Goal: Task Accomplishment & Management: Use online tool/utility

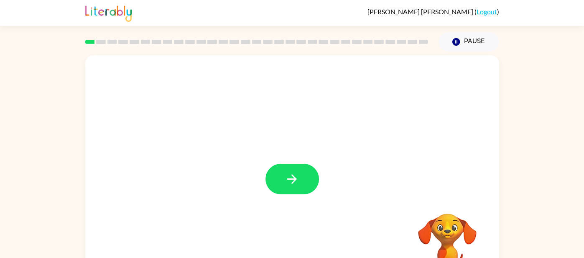
click at [298, 179] on div at bounding box center [293, 179] width 54 height 31
click at [297, 179] on icon "button" at bounding box center [292, 178] width 15 height 15
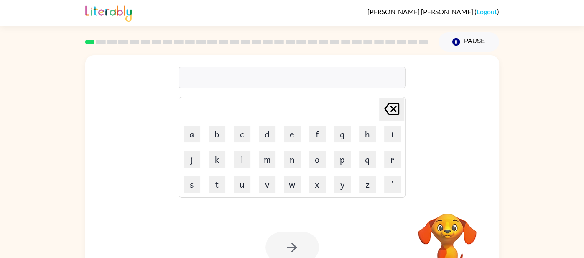
click at [338, 162] on button "p" at bounding box center [342, 159] width 17 height 17
type button "p"
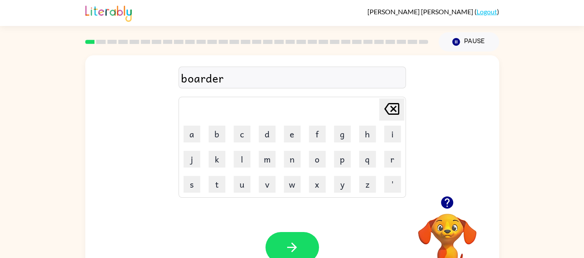
click at [201, 76] on div "boarder" at bounding box center [292, 78] width 222 height 18
click at [201, 78] on div "boarder" at bounding box center [292, 78] width 222 height 18
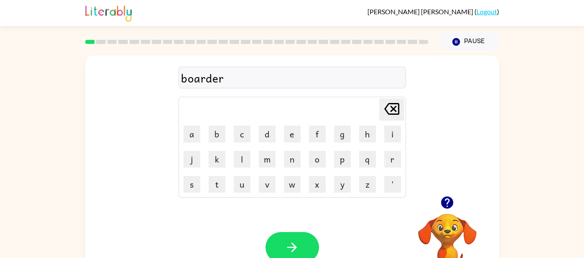
click at [201, 78] on div "boarder" at bounding box center [292, 78] width 222 height 18
click at [314, 240] on button "button" at bounding box center [293, 247] width 54 height 31
click at [300, 245] on button "button" at bounding box center [293, 247] width 54 height 31
click at [298, 236] on button "button" at bounding box center [293, 247] width 54 height 31
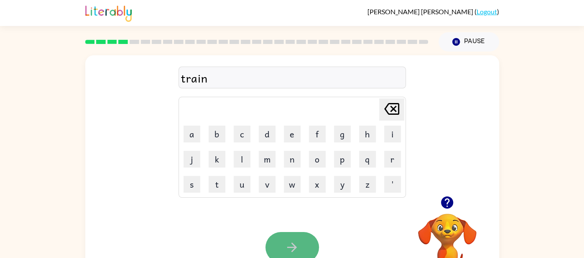
click at [285, 240] on icon "button" at bounding box center [292, 247] width 15 height 15
click at [290, 234] on button "button" at bounding box center [293, 247] width 54 height 31
click at [305, 243] on button "button" at bounding box center [293, 247] width 54 height 31
click at [297, 235] on button "button" at bounding box center [293, 247] width 54 height 31
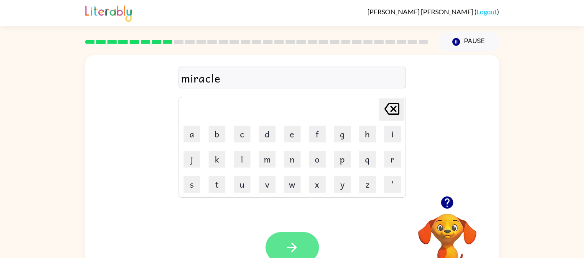
click at [301, 236] on button "button" at bounding box center [293, 247] width 54 height 31
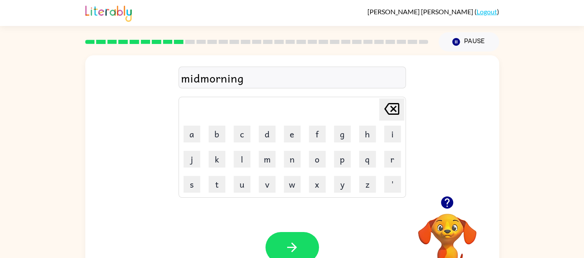
click at [202, 81] on div "midmorning" at bounding box center [292, 78] width 222 height 18
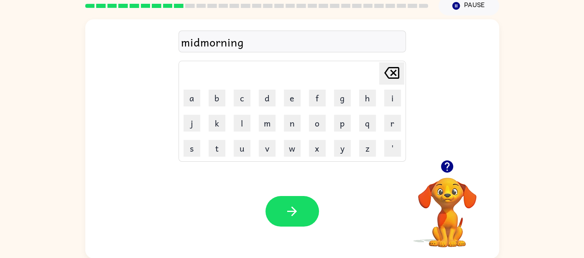
click at [201, 42] on div "midmorning" at bounding box center [292, 42] width 222 height 18
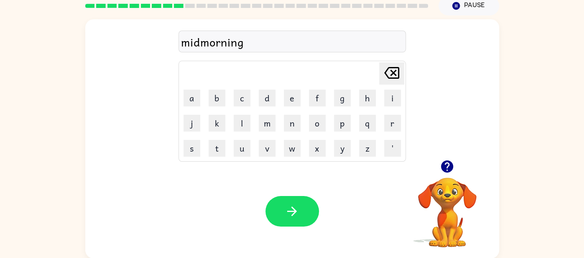
click at [201, 42] on div "midmorning" at bounding box center [292, 42] width 222 height 18
click at [145, 61] on div "midmorning Delete Delete last character input a b c d e f g h i j k l m n o p q…" at bounding box center [292, 89] width 414 height 141
click at [302, 201] on button "button" at bounding box center [293, 211] width 54 height 31
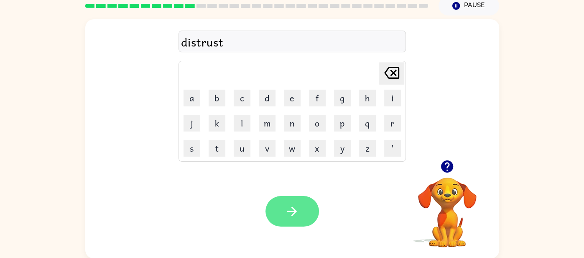
click at [290, 201] on button "button" at bounding box center [293, 211] width 54 height 31
click at [286, 220] on button "button" at bounding box center [293, 211] width 54 height 31
click at [309, 209] on button "button" at bounding box center [293, 211] width 54 height 31
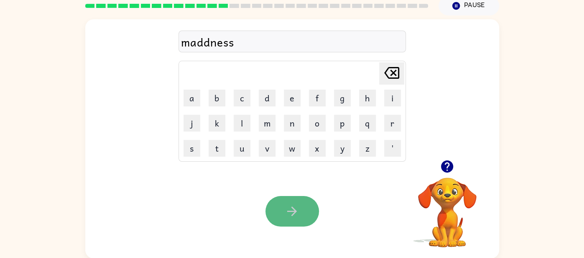
click at [296, 207] on icon "button" at bounding box center [292, 211] width 15 height 15
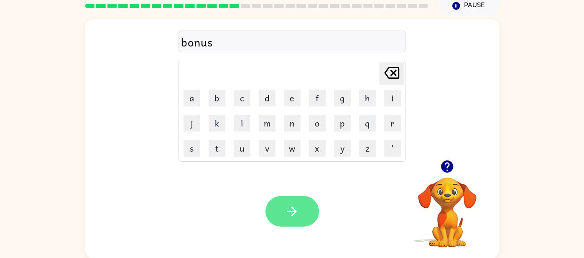
click at [296, 218] on icon "button" at bounding box center [292, 211] width 15 height 15
click at [308, 212] on button "button" at bounding box center [293, 211] width 54 height 31
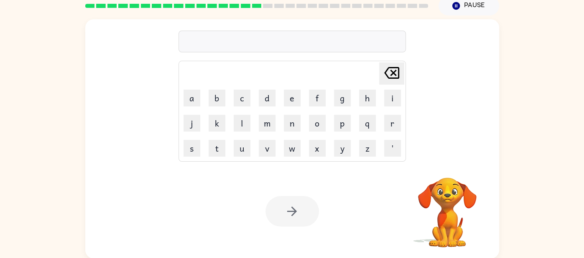
click at [240, 39] on div at bounding box center [292, 42] width 227 height 22
click at [240, 40] on div at bounding box center [292, 42] width 227 height 22
click at [189, 39] on div at bounding box center [292, 42] width 227 height 22
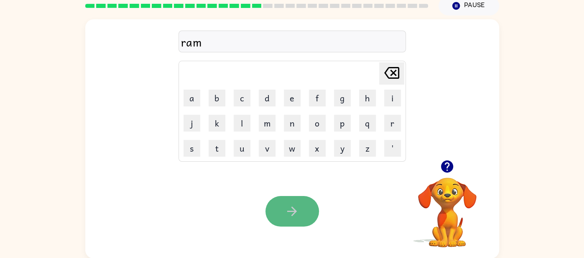
click at [304, 204] on button "button" at bounding box center [293, 211] width 54 height 31
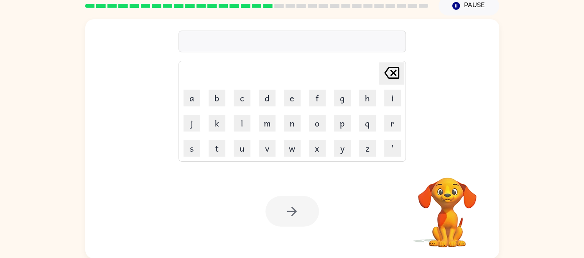
click at [258, 44] on div at bounding box center [292, 42] width 227 height 22
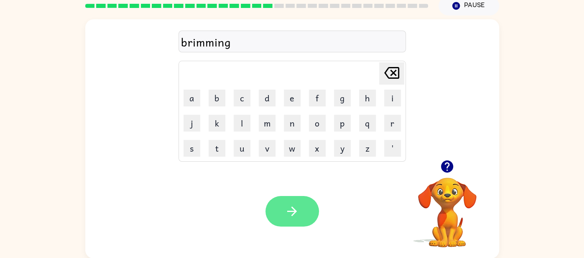
click at [291, 204] on icon "button" at bounding box center [292, 211] width 15 height 15
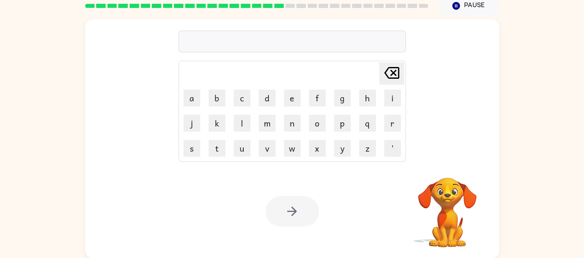
click at [207, 33] on div at bounding box center [292, 42] width 227 height 22
click at [200, 39] on div at bounding box center [292, 42] width 227 height 22
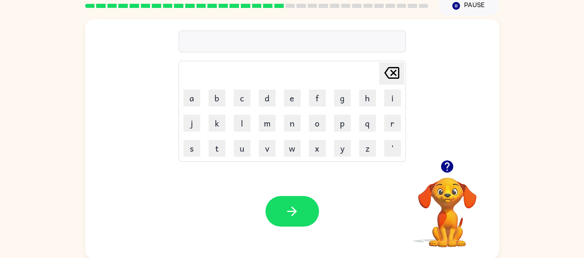
click at [187, 46] on div at bounding box center [292, 42] width 227 height 22
click at [187, 44] on div at bounding box center [292, 42] width 227 height 22
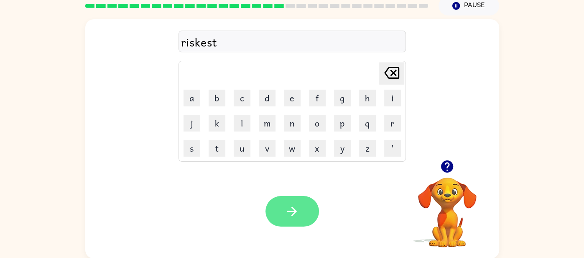
click at [286, 214] on icon "button" at bounding box center [292, 211] width 15 height 15
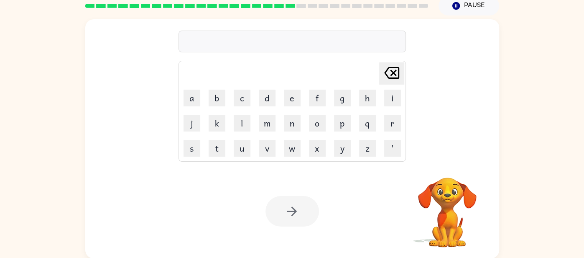
click at [201, 33] on div at bounding box center [292, 42] width 227 height 22
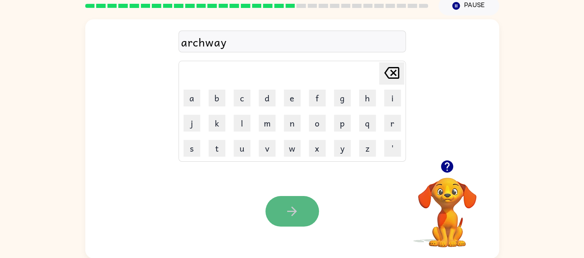
click at [294, 203] on button "button" at bounding box center [293, 211] width 54 height 31
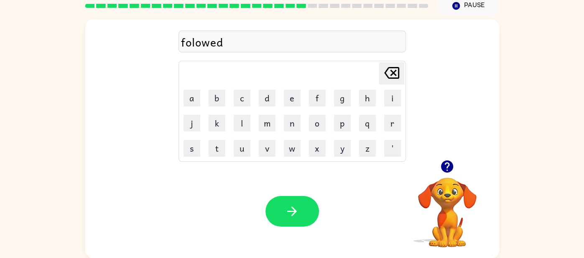
click at [195, 43] on div "folowed" at bounding box center [292, 42] width 222 height 18
click at [288, 217] on icon "button" at bounding box center [292, 211] width 15 height 15
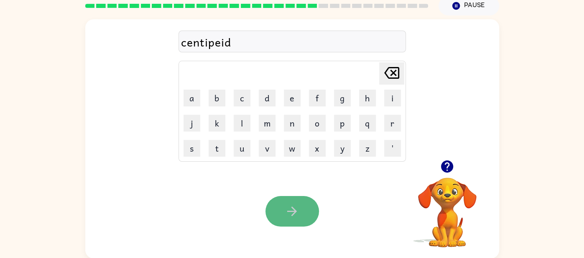
click at [282, 206] on button "button" at bounding box center [293, 211] width 54 height 31
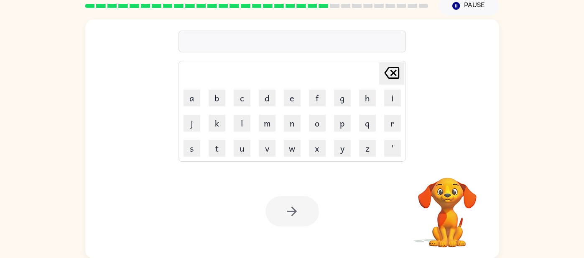
click at [270, 36] on div at bounding box center [292, 42] width 227 height 22
click at [271, 38] on div at bounding box center [292, 42] width 227 height 22
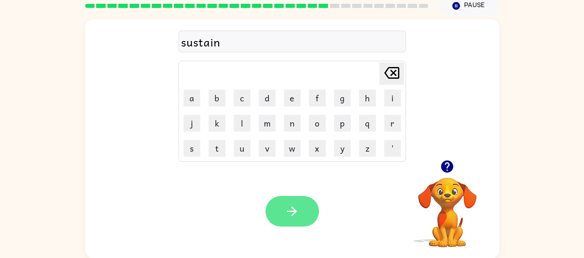
click at [289, 204] on icon "button" at bounding box center [292, 211] width 15 height 15
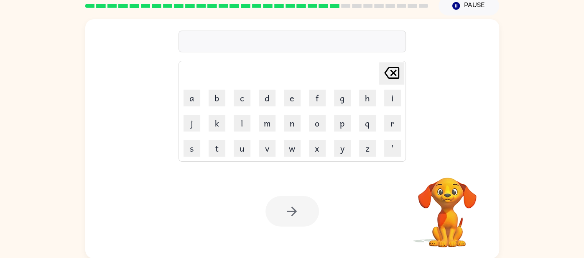
click at [207, 37] on div at bounding box center [292, 42] width 227 height 22
click at [199, 37] on div at bounding box center [292, 42] width 227 height 22
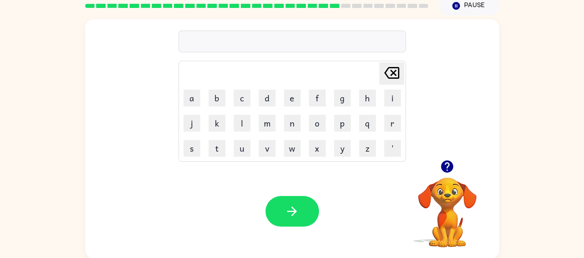
click at [199, 37] on div at bounding box center [292, 42] width 227 height 22
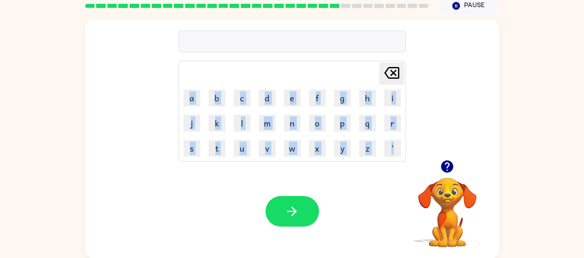
click at [199, 37] on div at bounding box center [292, 42] width 227 height 22
click at [115, 179] on div "Your browser must support playing .mp4 files to use Literably. Please try using…" at bounding box center [292, 211] width 414 height 94
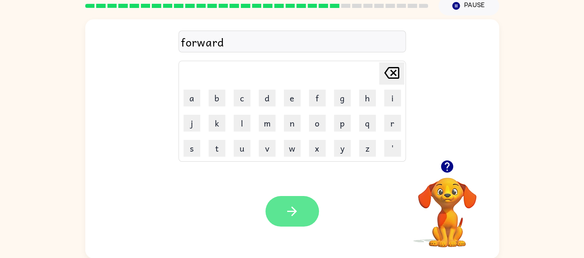
click at [296, 212] on icon "button" at bounding box center [292, 211] width 15 height 15
click at [301, 220] on button "button" at bounding box center [293, 211] width 54 height 31
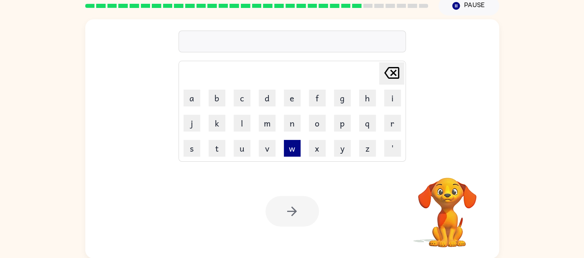
click at [292, 153] on button "w" at bounding box center [292, 148] width 17 height 17
type button "w"
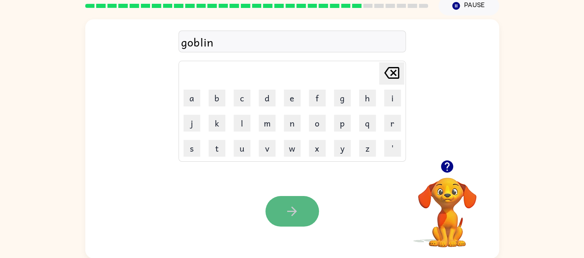
click at [305, 212] on button "button" at bounding box center [293, 211] width 54 height 31
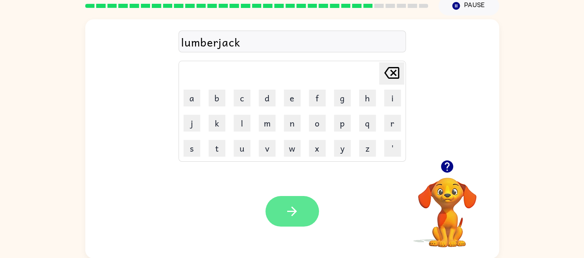
click at [294, 213] on icon "button" at bounding box center [292, 211] width 10 height 10
click at [291, 207] on icon "button" at bounding box center [292, 211] width 15 height 15
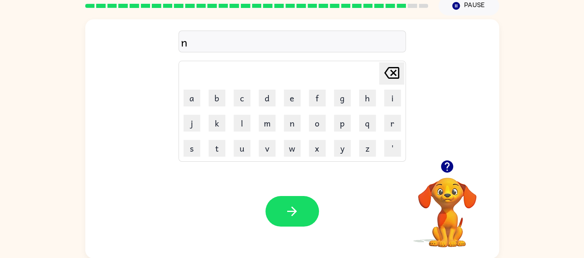
click at [448, 166] on icon "button" at bounding box center [447, 166] width 15 height 15
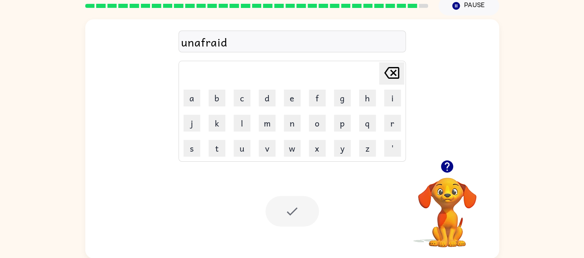
scroll to position [21, 0]
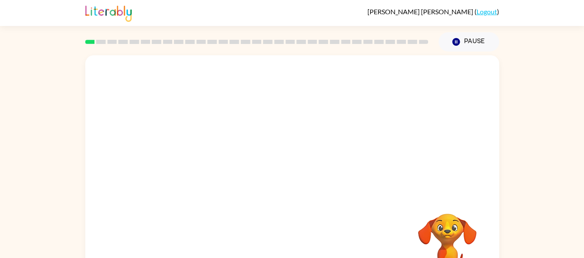
click at [215, 32] on div at bounding box center [256, 41] width 353 height 29
click at [201, 154] on video "Your browser must support playing .mp4 files to use Literably. Please try using…" at bounding box center [292, 125] width 414 height 141
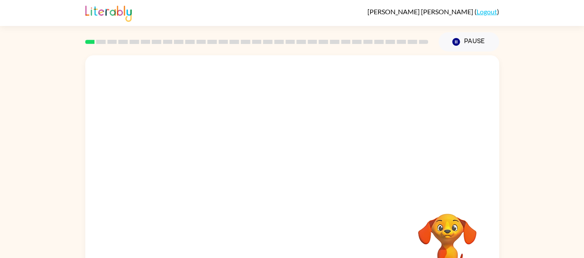
click at [217, 156] on video "Your browser must support playing .mp4 files to use Literably. Please try using…" at bounding box center [292, 125] width 414 height 141
click at [203, 158] on video "Your browser must support playing .mp4 files to use Literably. Please try using…" at bounding box center [292, 125] width 414 height 141
drag, startPoint x: 200, startPoint y: 162, endPoint x: 216, endPoint y: 136, distance: 30.1
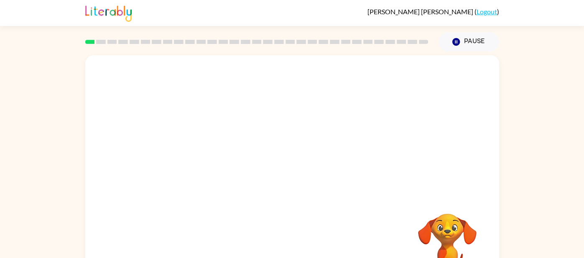
click at [216, 136] on video "Your browser must support playing .mp4 files to use Literably. Please try using…" at bounding box center [292, 125] width 414 height 141
click at [193, 151] on video "Your browser must support playing .mp4 files to use Literably. Please try using…" at bounding box center [292, 125] width 414 height 141
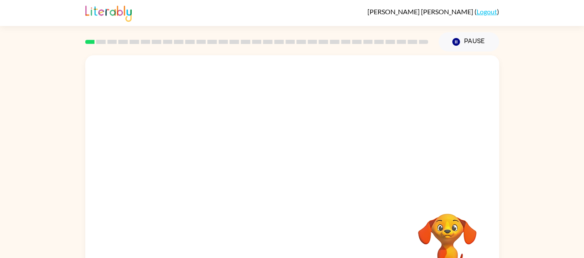
click at [193, 151] on video "Your browser must support playing .mp4 files to use Literably. Please try using…" at bounding box center [292, 125] width 414 height 141
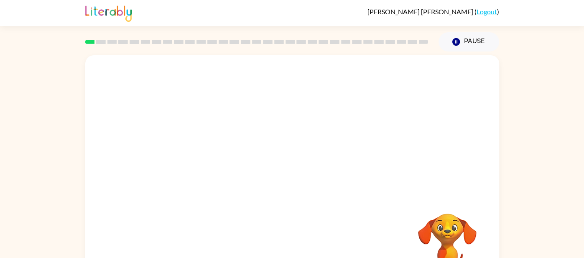
click at [193, 151] on video "Your browser must support playing .mp4 files to use Literably. Please try using…" at bounding box center [292, 125] width 414 height 141
click at [309, 174] on button "button" at bounding box center [293, 179] width 54 height 31
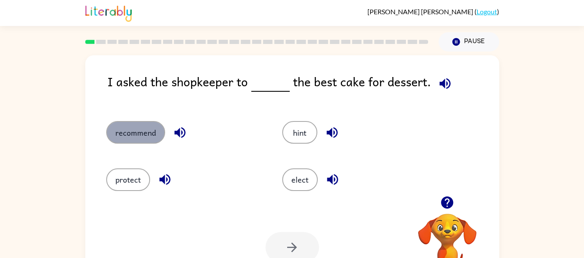
click at [147, 121] on button "recommend" at bounding box center [135, 132] width 59 height 23
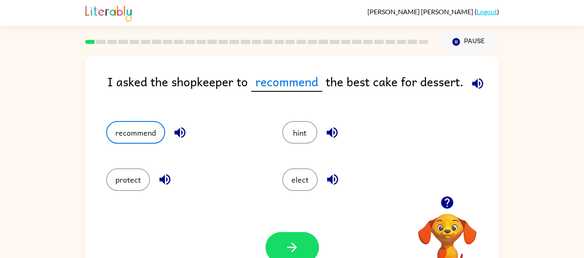
click at [106, 121] on button "recommend" at bounding box center [135, 132] width 59 height 23
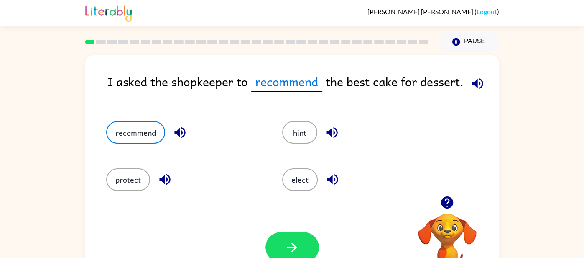
click at [106, 121] on button "recommend" at bounding box center [135, 132] width 59 height 23
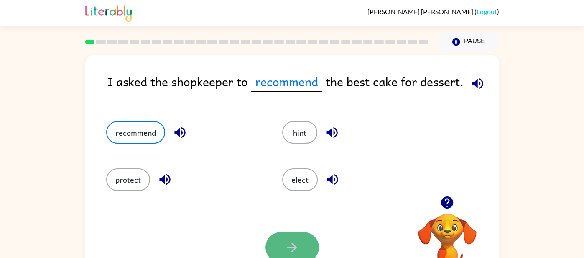
click at [302, 239] on button "button" at bounding box center [293, 247] width 54 height 31
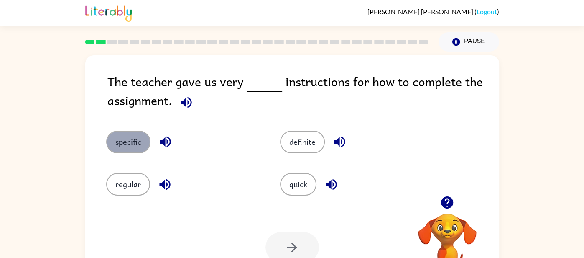
click at [133, 138] on button "specific" at bounding box center [128, 141] width 44 height 23
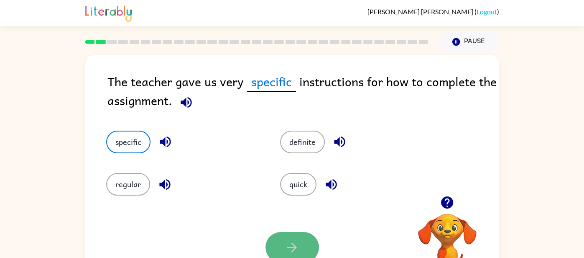
click at [297, 242] on icon "button" at bounding box center [292, 247] width 15 height 15
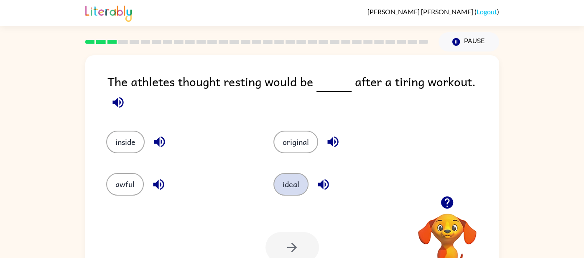
click at [284, 177] on button "ideal" at bounding box center [290, 184] width 35 height 23
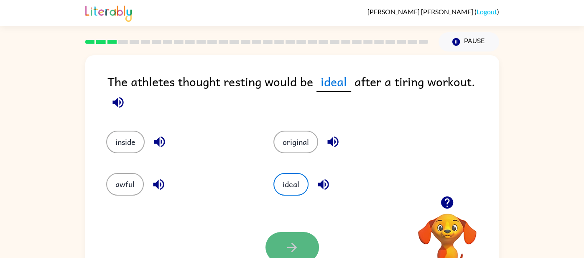
click at [307, 257] on button "button" at bounding box center [293, 247] width 54 height 31
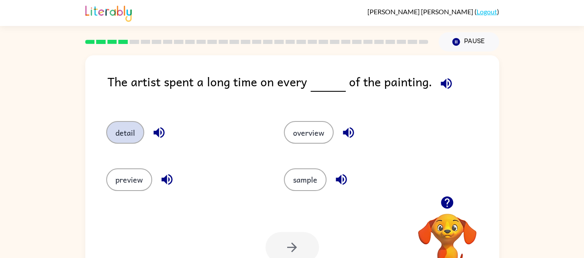
click at [123, 126] on button "detail" at bounding box center [125, 132] width 38 height 23
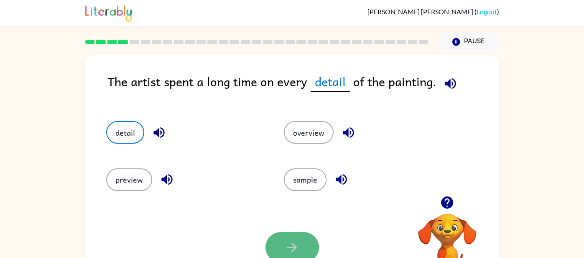
click at [293, 253] on icon "button" at bounding box center [292, 247] width 15 height 15
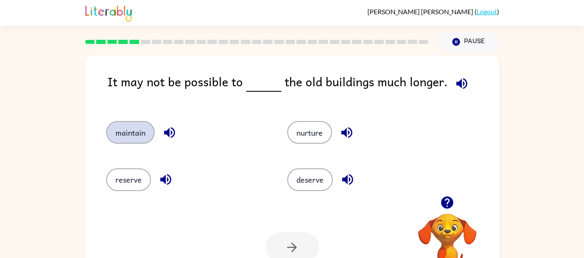
click at [137, 138] on button "maintain" at bounding box center [130, 132] width 49 height 23
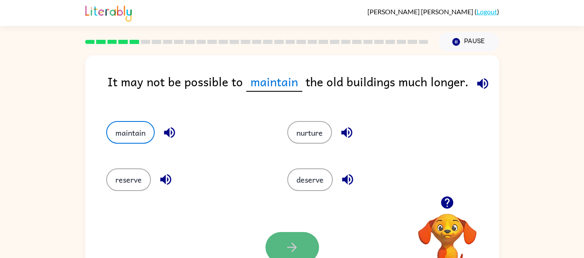
click at [296, 240] on icon "button" at bounding box center [292, 247] width 15 height 15
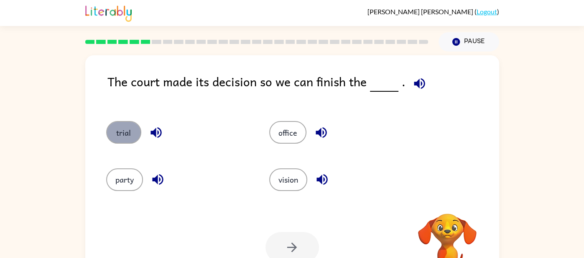
click at [127, 135] on button "trial" at bounding box center [123, 132] width 35 height 23
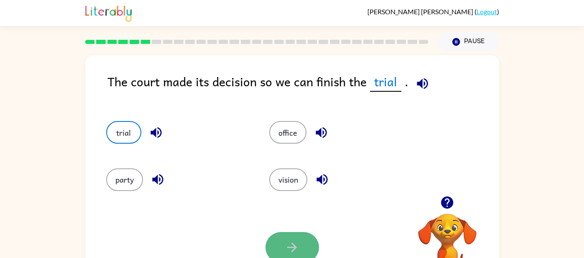
click at [301, 245] on button "button" at bounding box center [293, 247] width 54 height 31
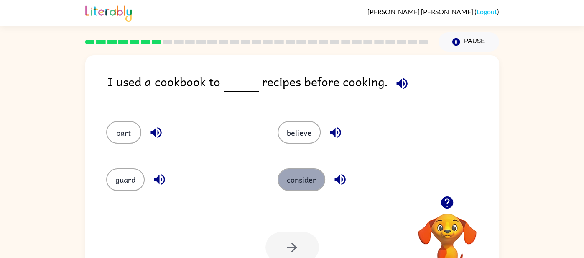
click at [309, 171] on button "consider" at bounding box center [302, 179] width 48 height 23
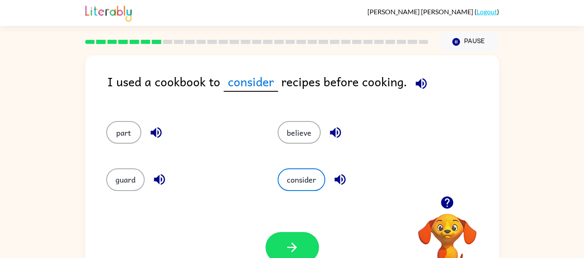
click at [311, 166] on div "consider" at bounding box center [348, 175] width 172 height 47
click at [289, 248] on icon "button" at bounding box center [292, 247] width 15 height 15
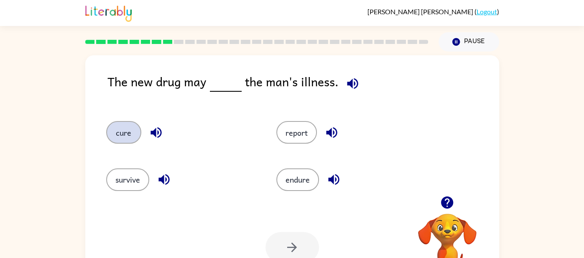
click at [120, 139] on button "cure" at bounding box center [123, 132] width 35 height 23
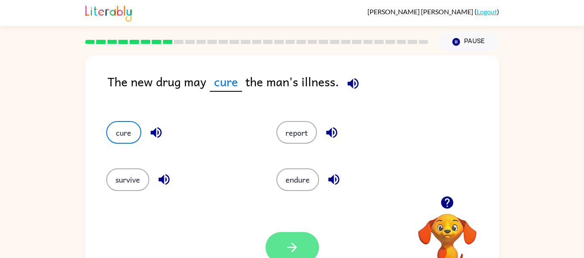
click at [299, 235] on button "button" at bounding box center [293, 247] width 54 height 31
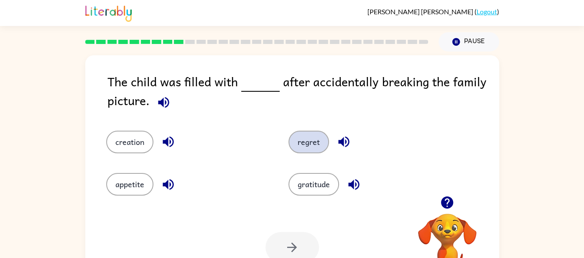
click at [309, 151] on button "regret" at bounding box center [309, 141] width 41 height 23
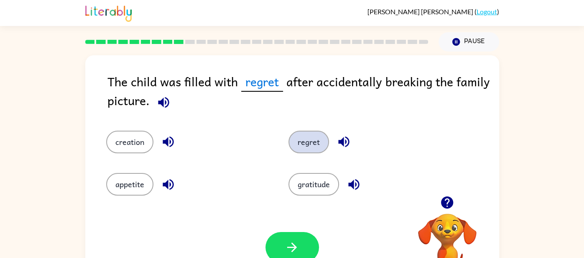
click at [309, 151] on button "regret" at bounding box center [309, 141] width 41 height 23
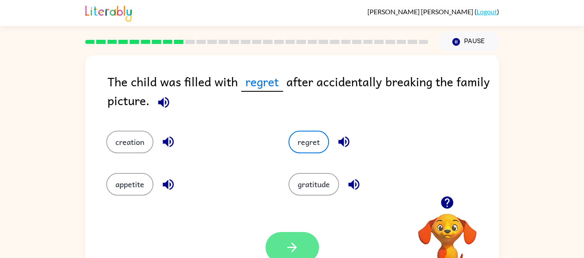
click at [288, 238] on button "button" at bounding box center [293, 247] width 54 height 31
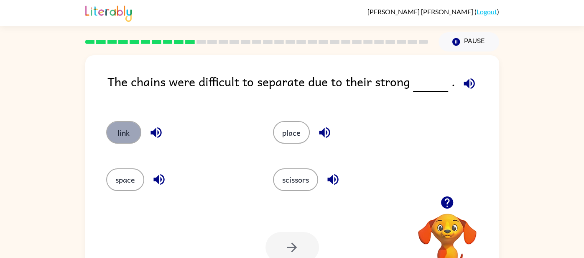
click at [133, 133] on button "link" at bounding box center [123, 132] width 35 height 23
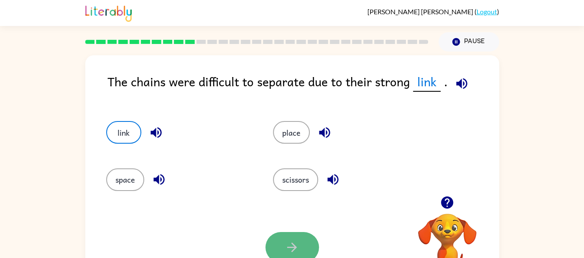
click at [279, 247] on button "button" at bounding box center [293, 247] width 54 height 31
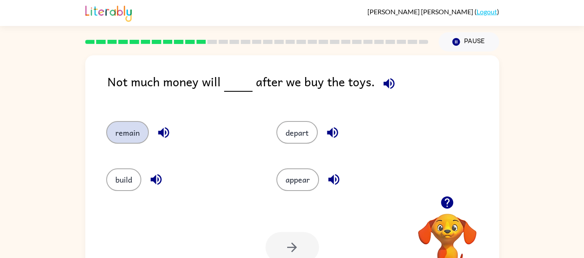
click at [120, 132] on button "remain" at bounding box center [127, 132] width 43 height 23
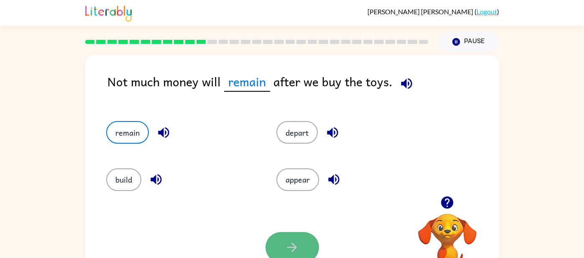
click at [306, 257] on button "button" at bounding box center [293, 247] width 54 height 31
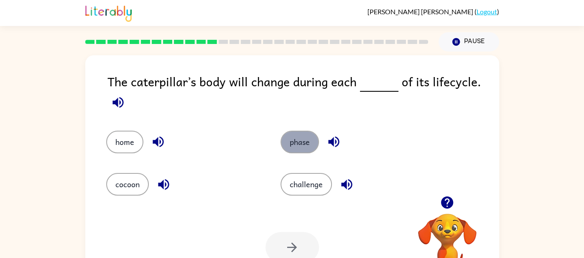
click at [296, 148] on button "phase" at bounding box center [300, 141] width 38 height 23
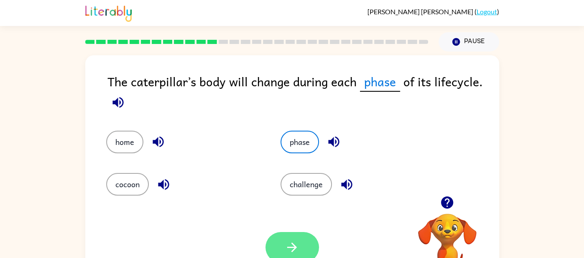
click at [278, 254] on button "button" at bounding box center [293, 247] width 54 height 31
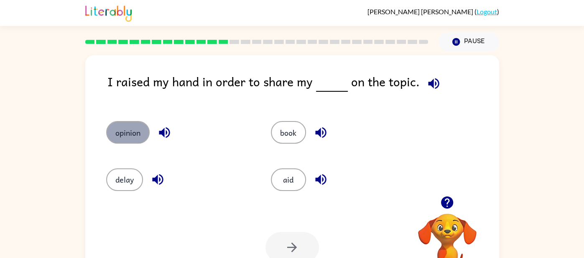
click at [135, 140] on button "opinion" at bounding box center [127, 132] width 43 height 23
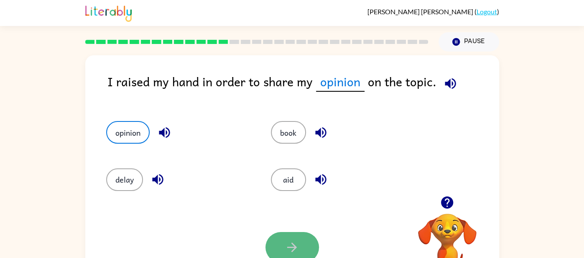
click at [316, 243] on button "button" at bounding box center [293, 247] width 54 height 31
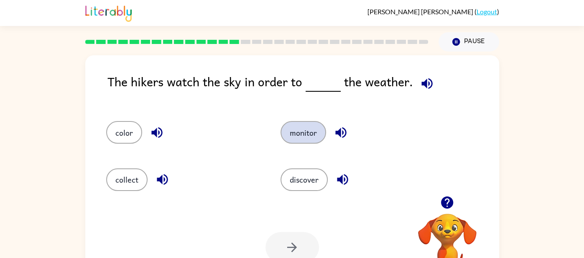
click at [302, 129] on button "monitor" at bounding box center [304, 132] width 46 height 23
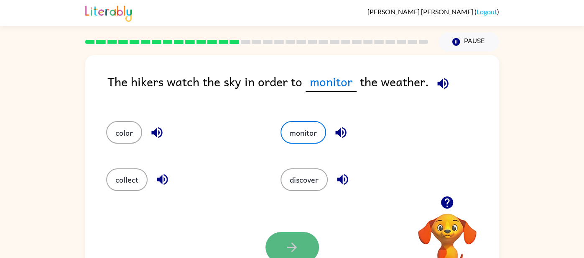
click at [299, 241] on button "button" at bounding box center [293, 247] width 54 height 31
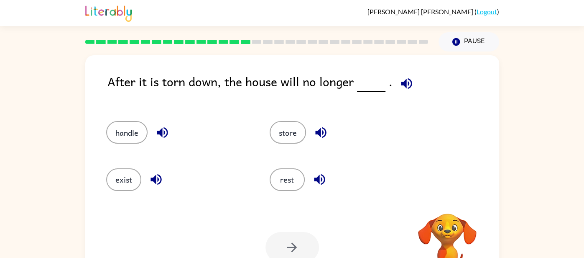
click at [299, 240] on div at bounding box center [293, 247] width 54 height 31
click at [135, 171] on button "exist" at bounding box center [123, 179] width 35 height 23
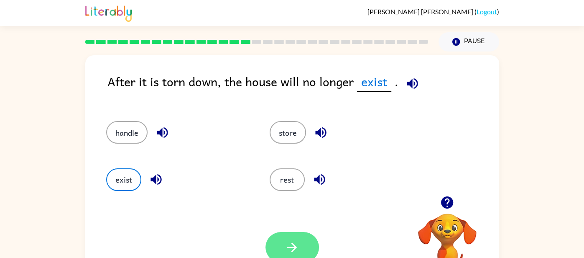
click at [306, 239] on button "button" at bounding box center [293, 247] width 54 height 31
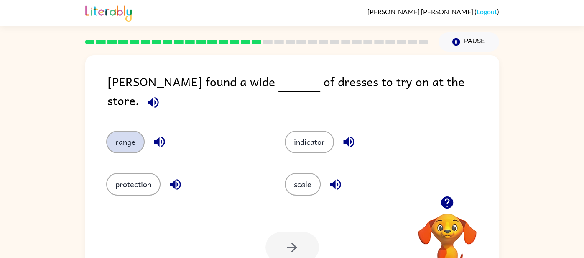
click at [111, 130] on button "range" at bounding box center [125, 141] width 38 height 23
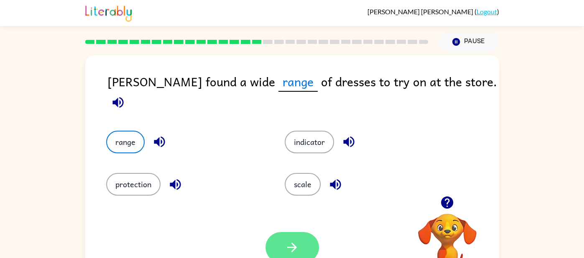
click at [290, 242] on icon "button" at bounding box center [292, 247] width 15 height 15
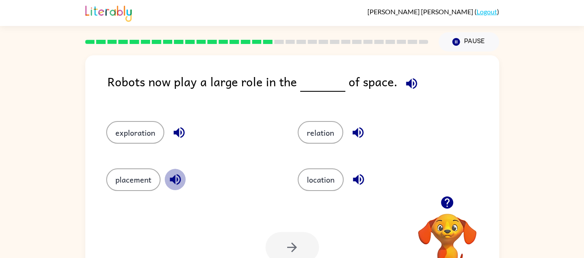
click at [172, 185] on icon "button" at bounding box center [175, 179] width 15 height 15
click at [413, 81] on button "button" at bounding box center [411, 83] width 21 height 21
click at [177, 176] on icon "button" at bounding box center [175, 179] width 11 height 11
click at [355, 177] on icon "button" at bounding box center [358, 179] width 11 height 11
click at [332, 171] on button "location" at bounding box center [321, 179] width 46 height 23
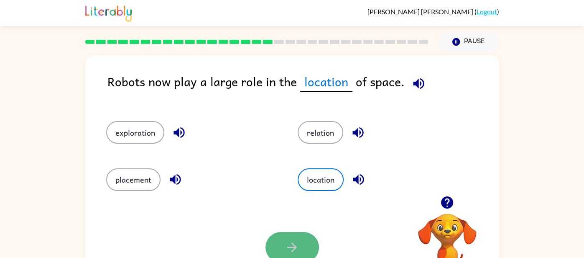
click at [292, 235] on button "button" at bounding box center [293, 247] width 54 height 31
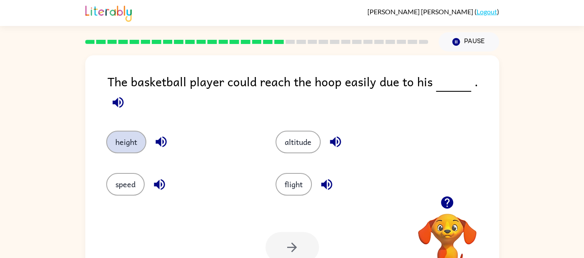
click at [142, 130] on button "height" at bounding box center [126, 141] width 40 height 23
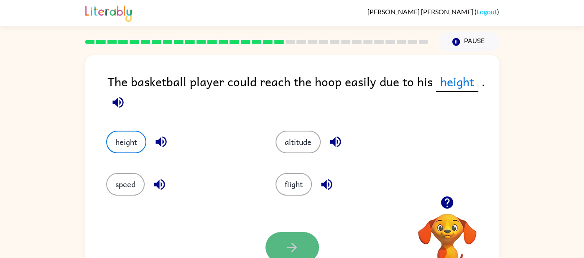
click at [284, 253] on button "button" at bounding box center [293, 247] width 54 height 31
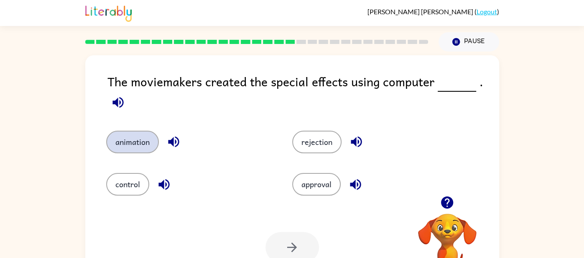
click at [142, 151] on button "animation" at bounding box center [132, 141] width 53 height 23
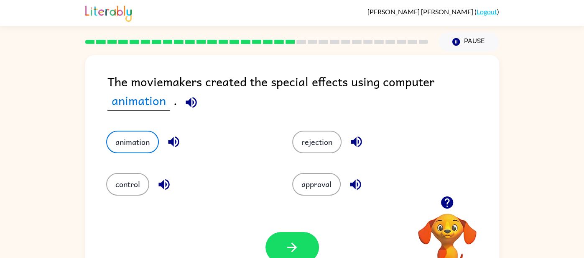
click at [295, 226] on div "Your browser must support playing .mp4 files to use Literably. Please try using…" at bounding box center [292, 247] width 414 height 94
click at [295, 247] on icon "button" at bounding box center [292, 247] width 10 height 10
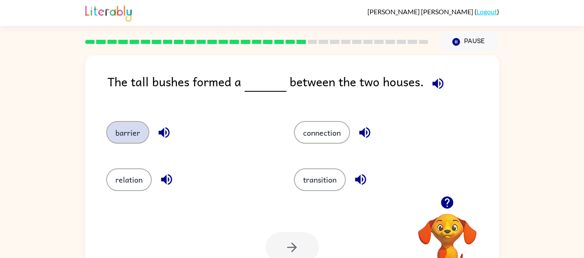
click at [138, 130] on button "barrier" at bounding box center [127, 132] width 43 height 23
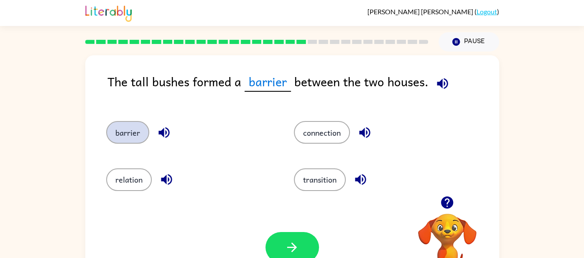
click at [106, 121] on button "barrier" at bounding box center [127, 132] width 43 height 23
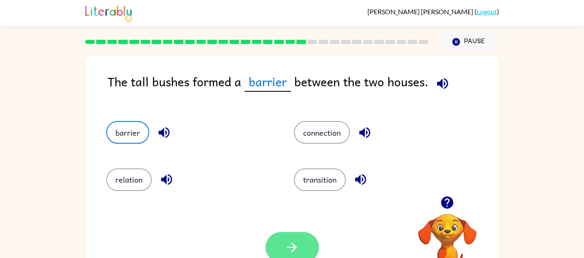
click at [286, 235] on button "button" at bounding box center [293, 247] width 54 height 31
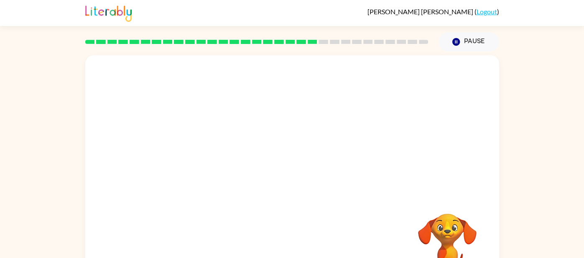
click at [222, 166] on video "Your browser must support playing .mp4 files to use Literably. Please try using…" at bounding box center [292, 125] width 414 height 141
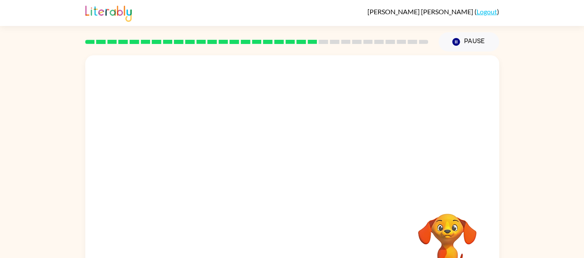
click at [222, 166] on video "Your browser must support playing .mp4 files to use Literably. Please try using…" at bounding box center [292, 125] width 414 height 141
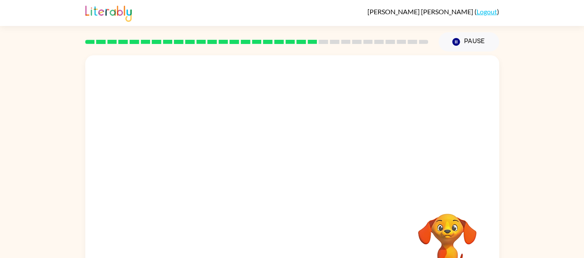
click at [222, 166] on video "Your browser must support playing .mp4 files to use Literably. Please try using…" at bounding box center [292, 125] width 414 height 141
click at [220, 164] on video "Your browser must support playing .mp4 files to use Literably. Please try using…" at bounding box center [292, 125] width 414 height 141
click at [134, 211] on div "Your browser must support playing .mp4 files to use Literably. Please try using…" at bounding box center [292, 174] width 414 height 239
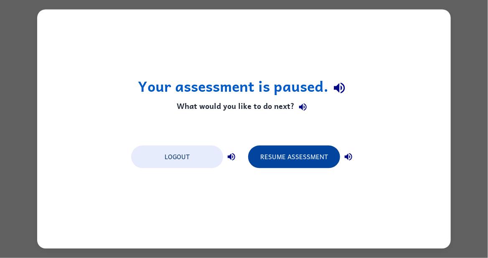
click at [311, 157] on button "Resume Assessment" at bounding box center [294, 157] width 92 height 23
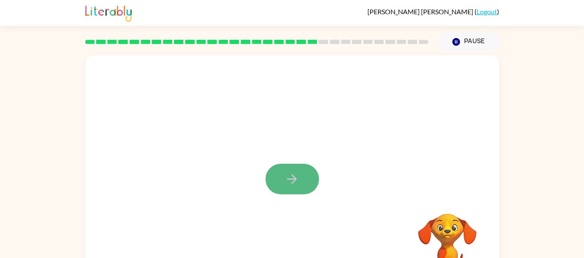
click at [282, 182] on button "button" at bounding box center [293, 179] width 54 height 31
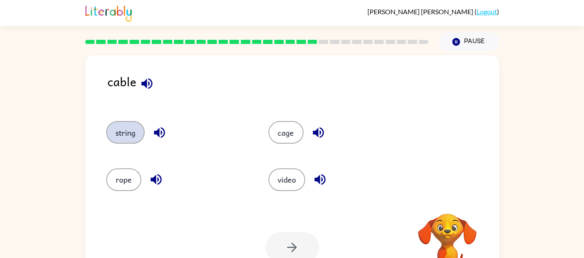
click at [130, 133] on button "string" at bounding box center [125, 132] width 38 height 23
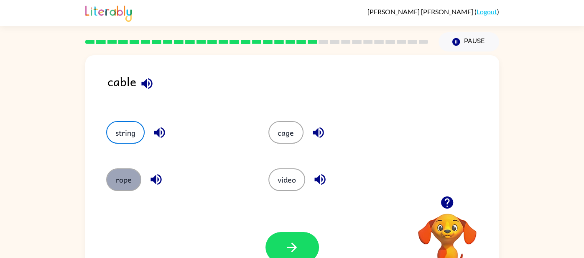
click at [141, 179] on button "rope" at bounding box center [123, 179] width 35 height 23
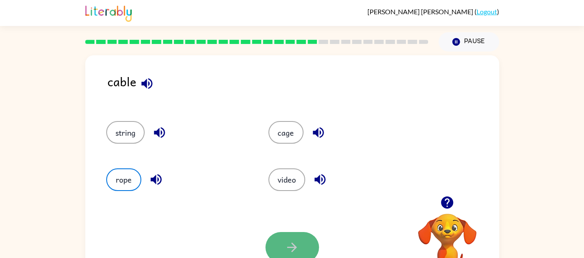
click at [292, 250] on icon "button" at bounding box center [292, 247] width 10 height 10
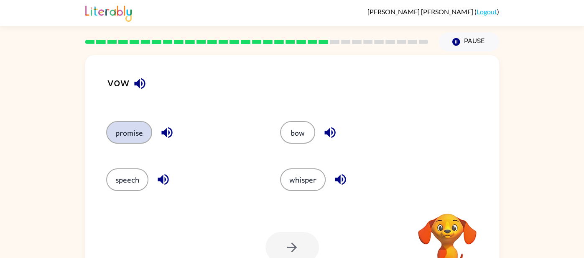
click at [134, 123] on button "promise" at bounding box center [129, 132] width 46 height 23
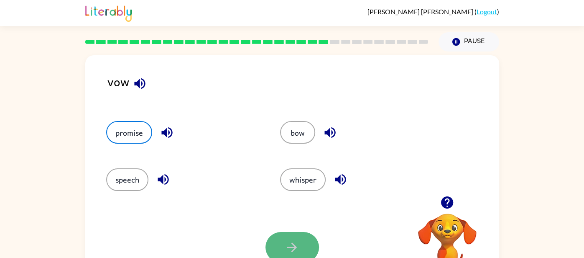
click at [274, 243] on button "button" at bounding box center [293, 247] width 54 height 31
click at [274, 243] on div at bounding box center [293, 247] width 54 height 31
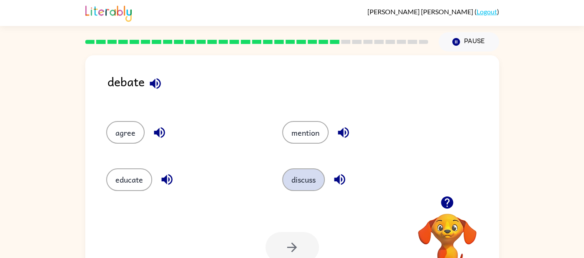
click at [302, 181] on button "discuss" at bounding box center [303, 179] width 43 height 23
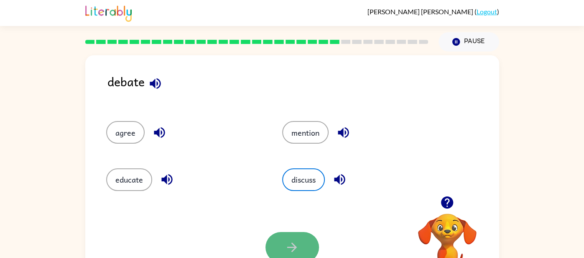
click at [289, 236] on button "button" at bounding box center [293, 247] width 54 height 31
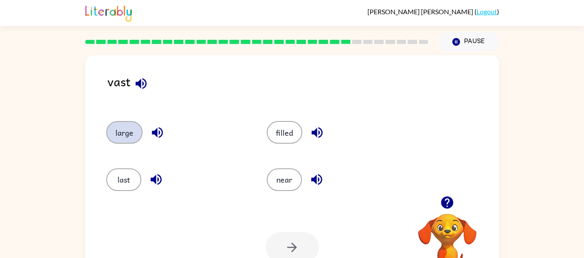
click at [115, 133] on button "large" at bounding box center [124, 132] width 36 height 23
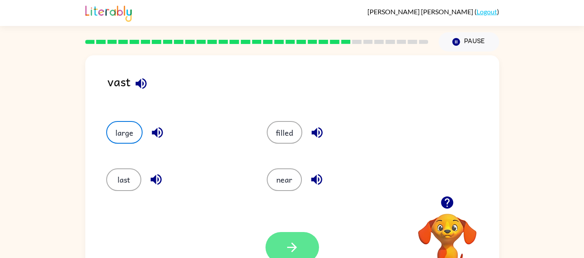
click at [286, 238] on button "button" at bounding box center [293, 247] width 54 height 31
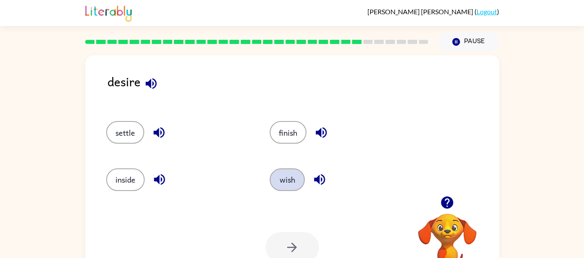
click at [291, 184] on button "wish" at bounding box center [287, 179] width 35 height 23
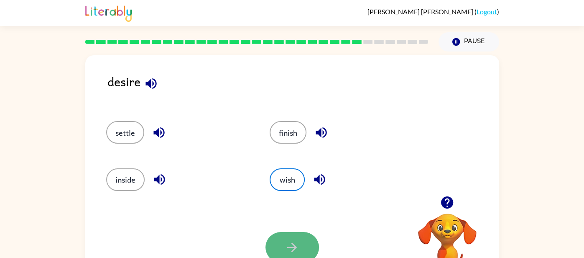
click at [287, 250] on icon "button" at bounding box center [292, 247] width 15 height 15
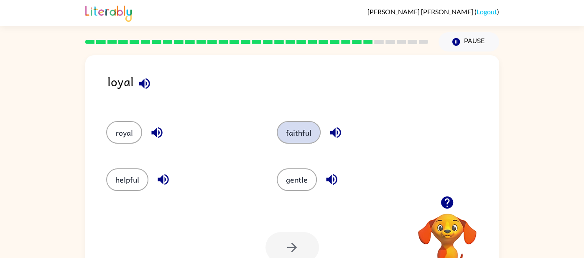
click at [294, 133] on button "faithful" at bounding box center [299, 132] width 44 height 23
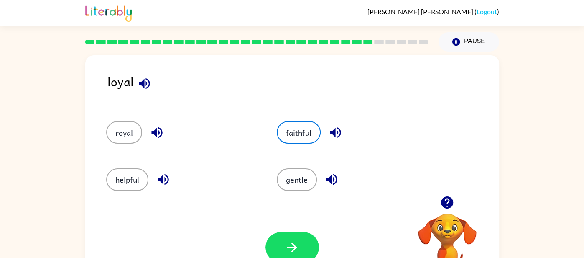
click at [292, 230] on div "Your browser must support playing .mp4 files to use Literably. Please try using…" at bounding box center [292, 247] width 414 height 94
click at [295, 245] on icon "button" at bounding box center [292, 247] width 15 height 15
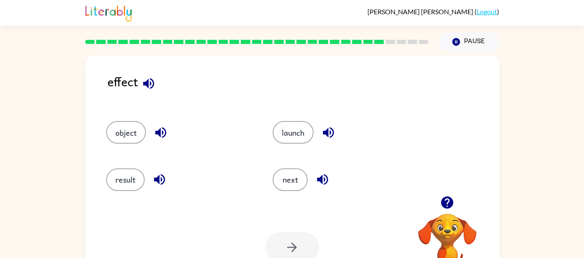
click at [156, 156] on div "result" at bounding box center [173, 175] width 167 height 47
click at [123, 173] on button "result" at bounding box center [125, 179] width 38 height 23
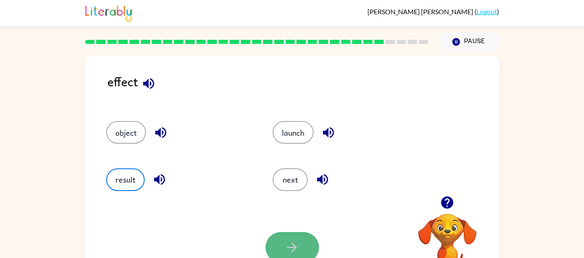
click at [290, 237] on button "button" at bounding box center [293, 247] width 54 height 31
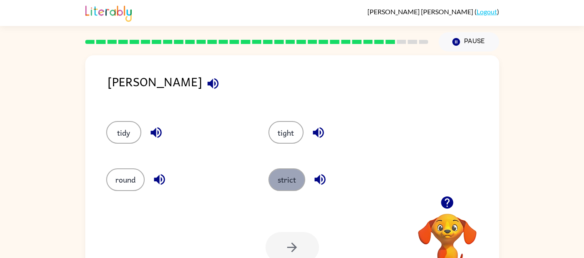
click at [291, 174] on button "strict" at bounding box center [286, 179] width 37 height 23
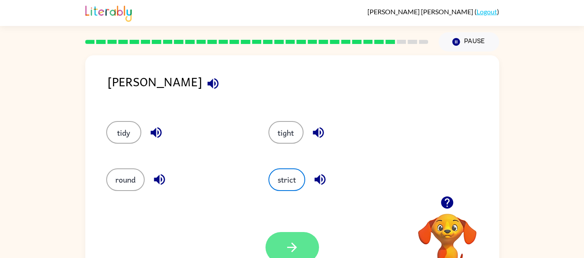
click at [301, 254] on button "button" at bounding box center [293, 247] width 54 height 31
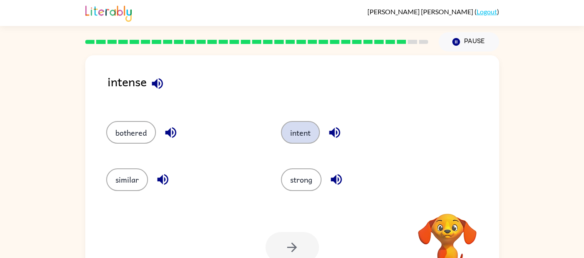
click at [300, 128] on button "intent" at bounding box center [300, 132] width 39 height 23
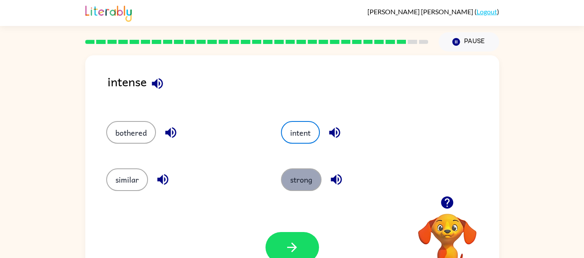
click at [312, 185] on button "strong" at bounding box center [301, 179] width 41 height 23
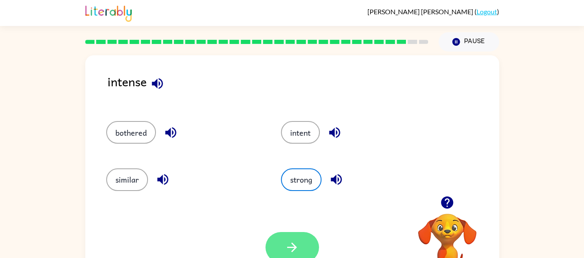
click at [299, 249] on button "button" at bounding box center [293, 247] width 54 height 31
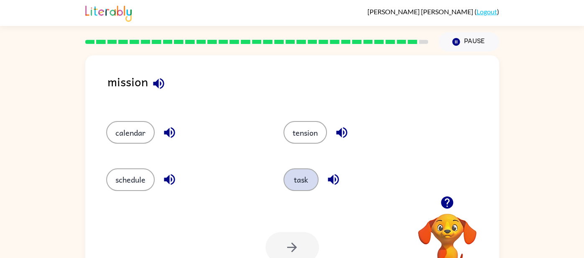
click at [290, 181] on button "task" at bounding box center [301, 179] width 35 height 23
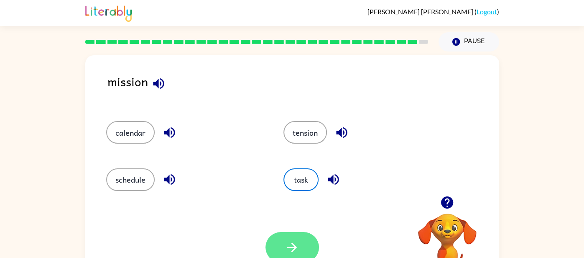
click at [296, 246] on icon "button" at bounding box center [292, 247] width 10 height 10
